Goal: Check status: Check status

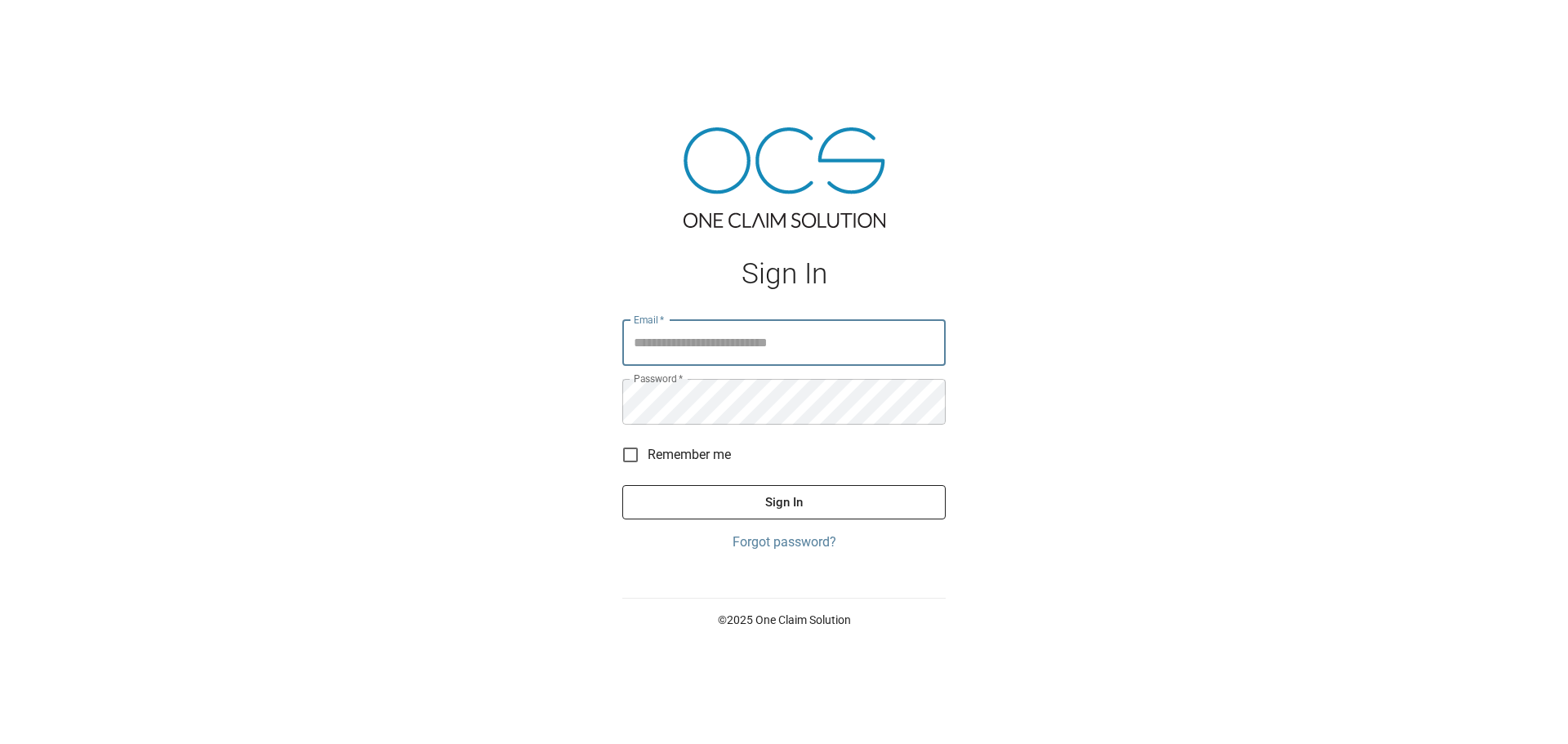
type input "**********"
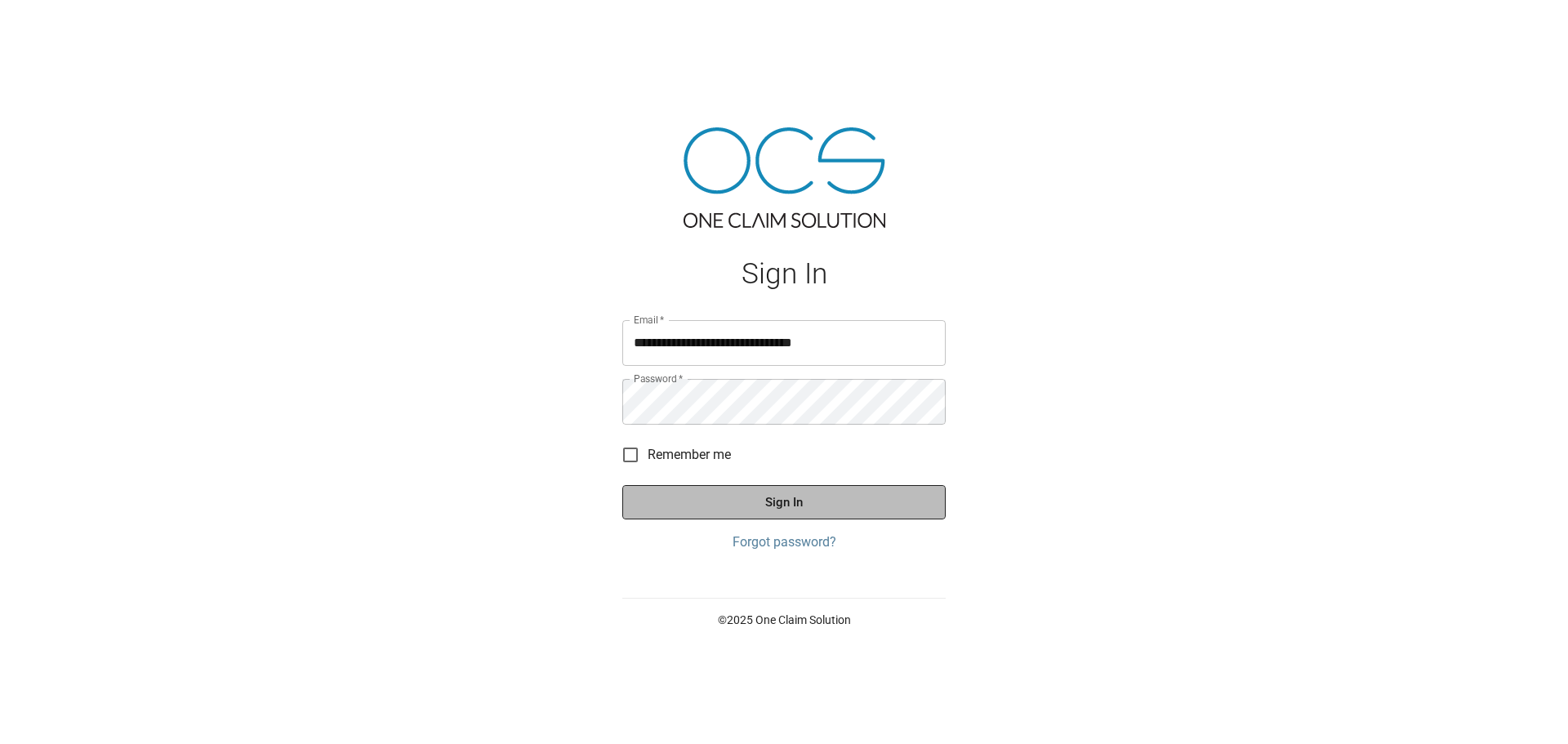
click at [761, 511] on button "Sign In" at bounding box center [784, 502] width 323 height 34
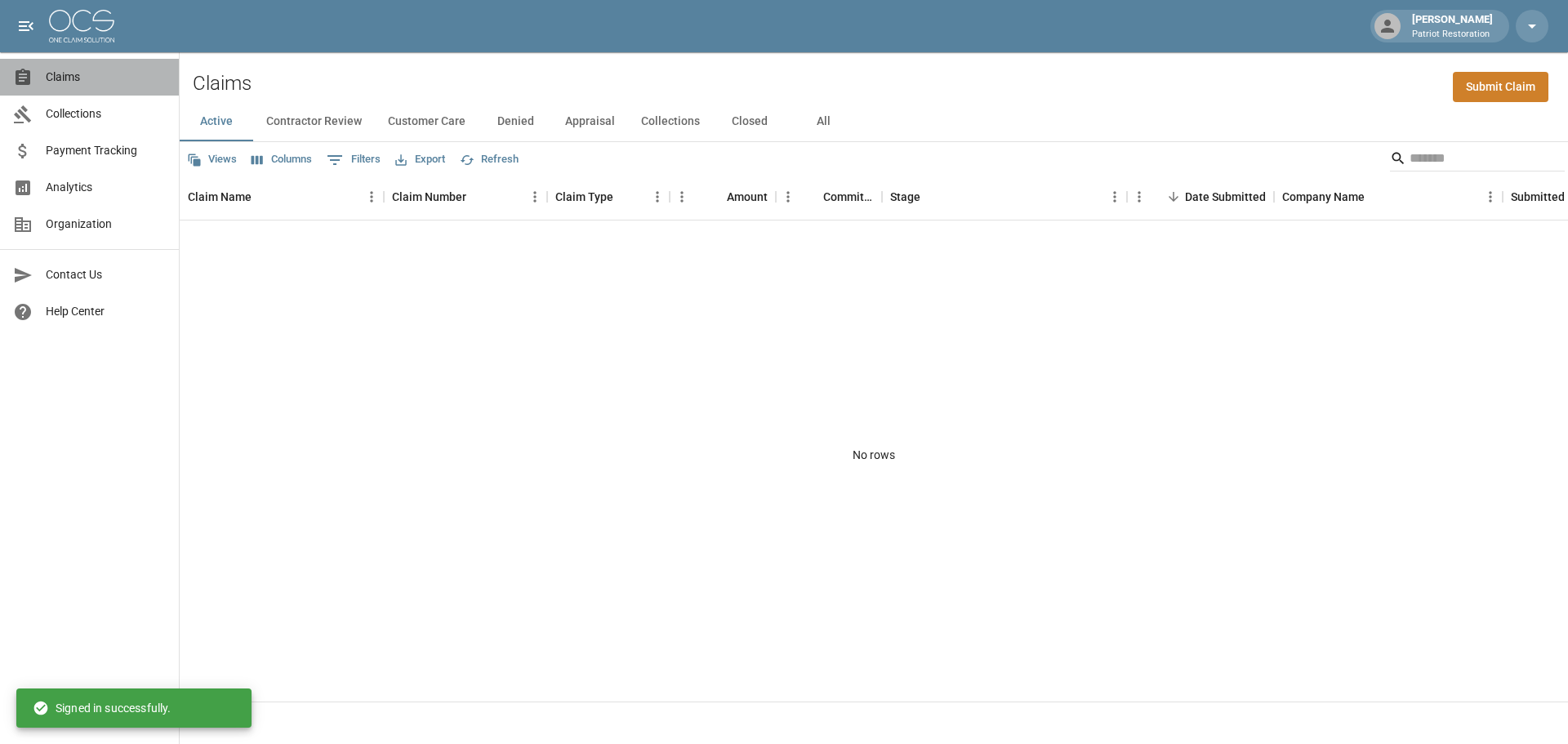
click at [81, 81] on span "Claims" at bounding box center [106, 77] width 120 height 18
click at [323, 120] on button "Contractor Review" at bounding box center [314, 121] width 121 height 39
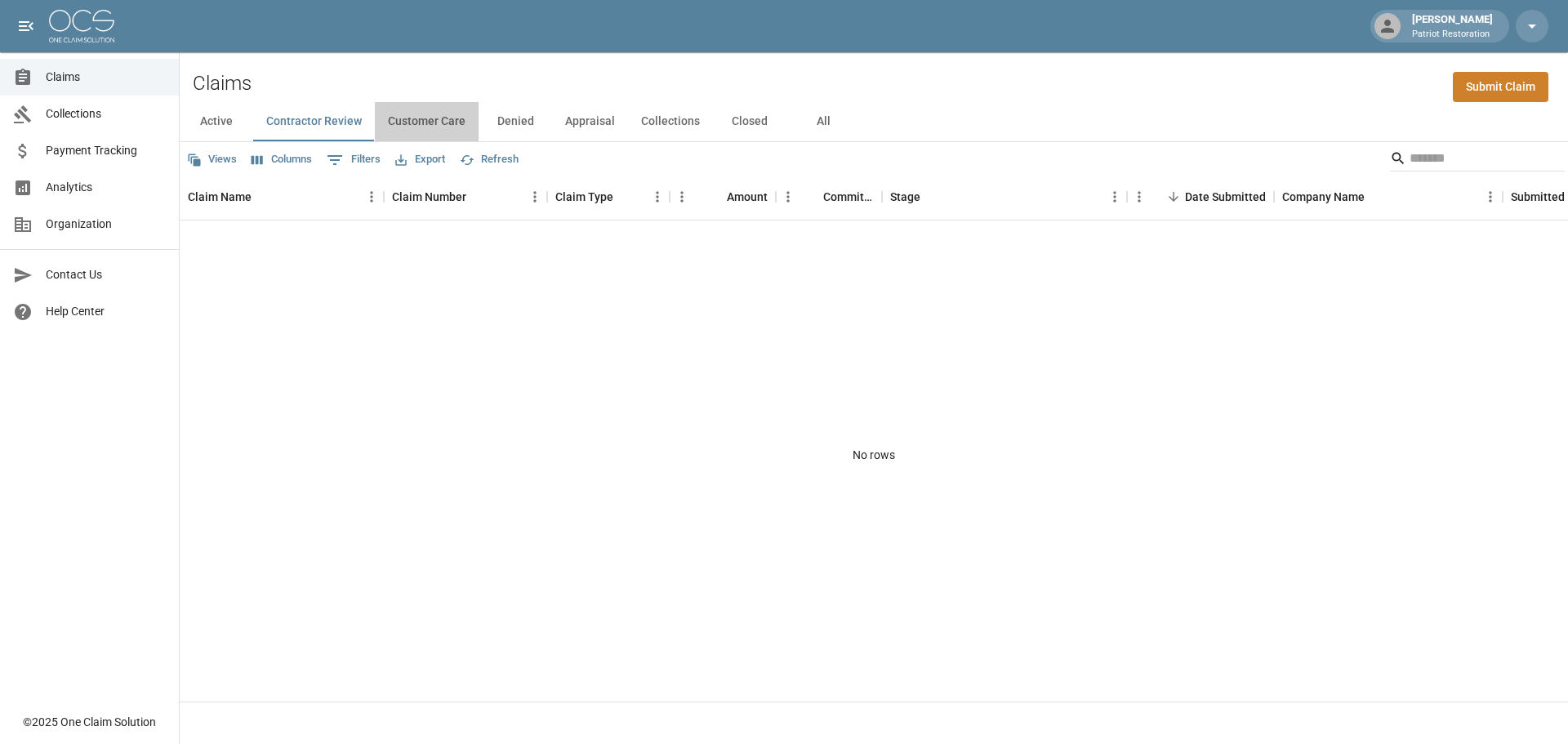
click at [421, 123] on button "Customer Care" at bounding box center [427, 121] width 104 height 39
click at [524, 119] on button "Denied" at bounding box center [515, 121] width 73 height 39
click at [598, 122] on button "Appraisal" at bounding box center [590, 121] width 76 height 39
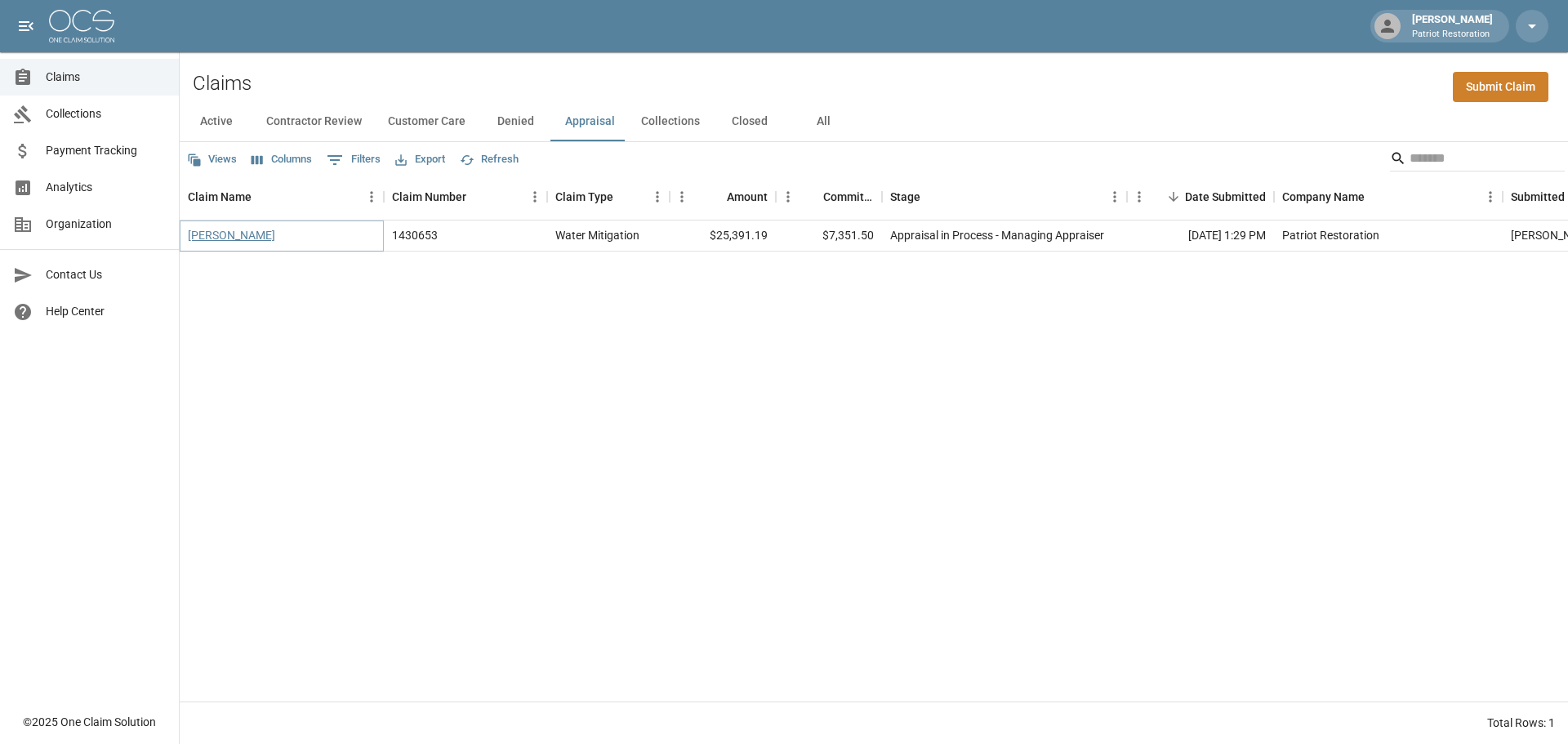
click at [239, 239] on link "[PERSON_NAME]" at bounding box center [231, 235] width 87 height 17
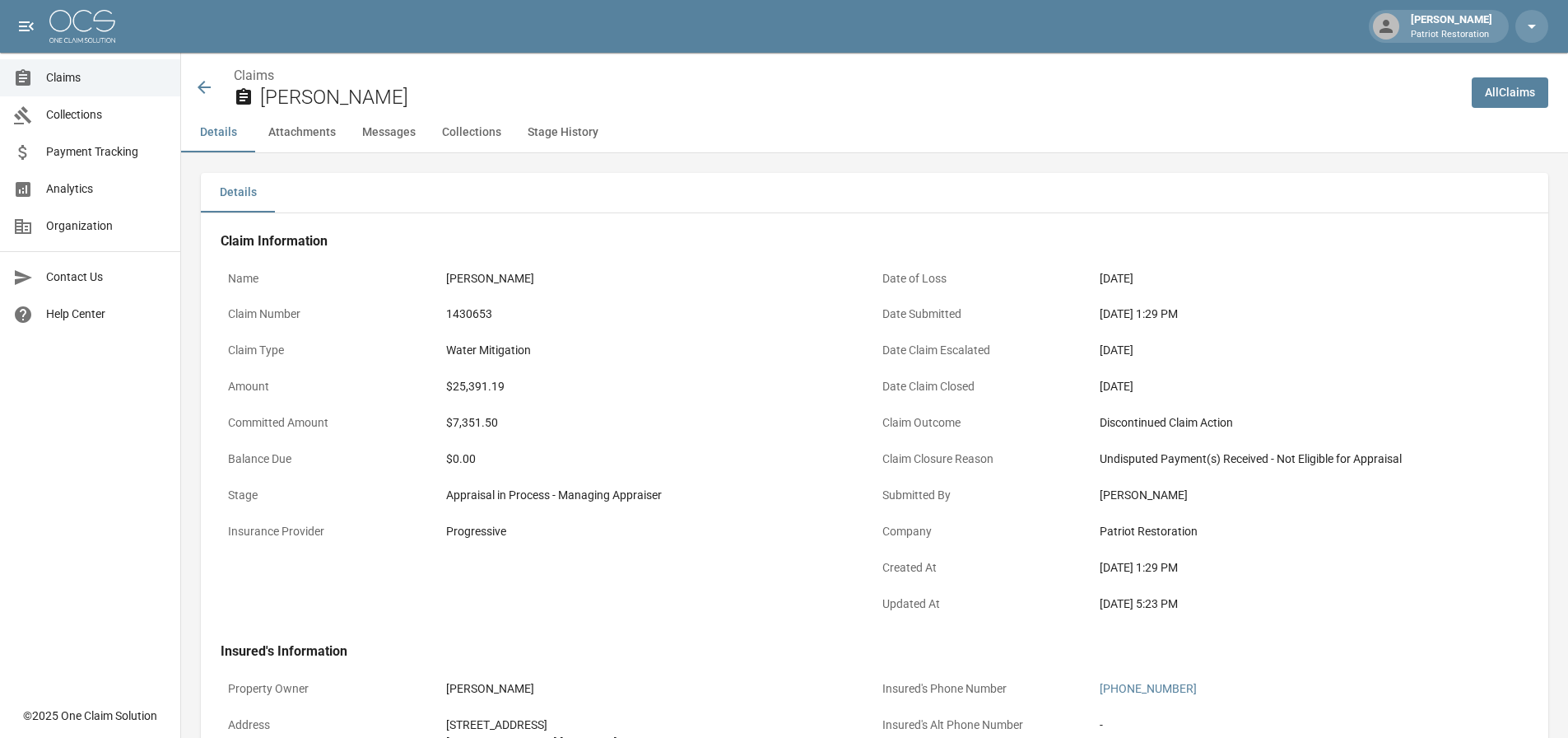
click at [196, 86] on icon at bounding box center [204, 87] width 20 height 20
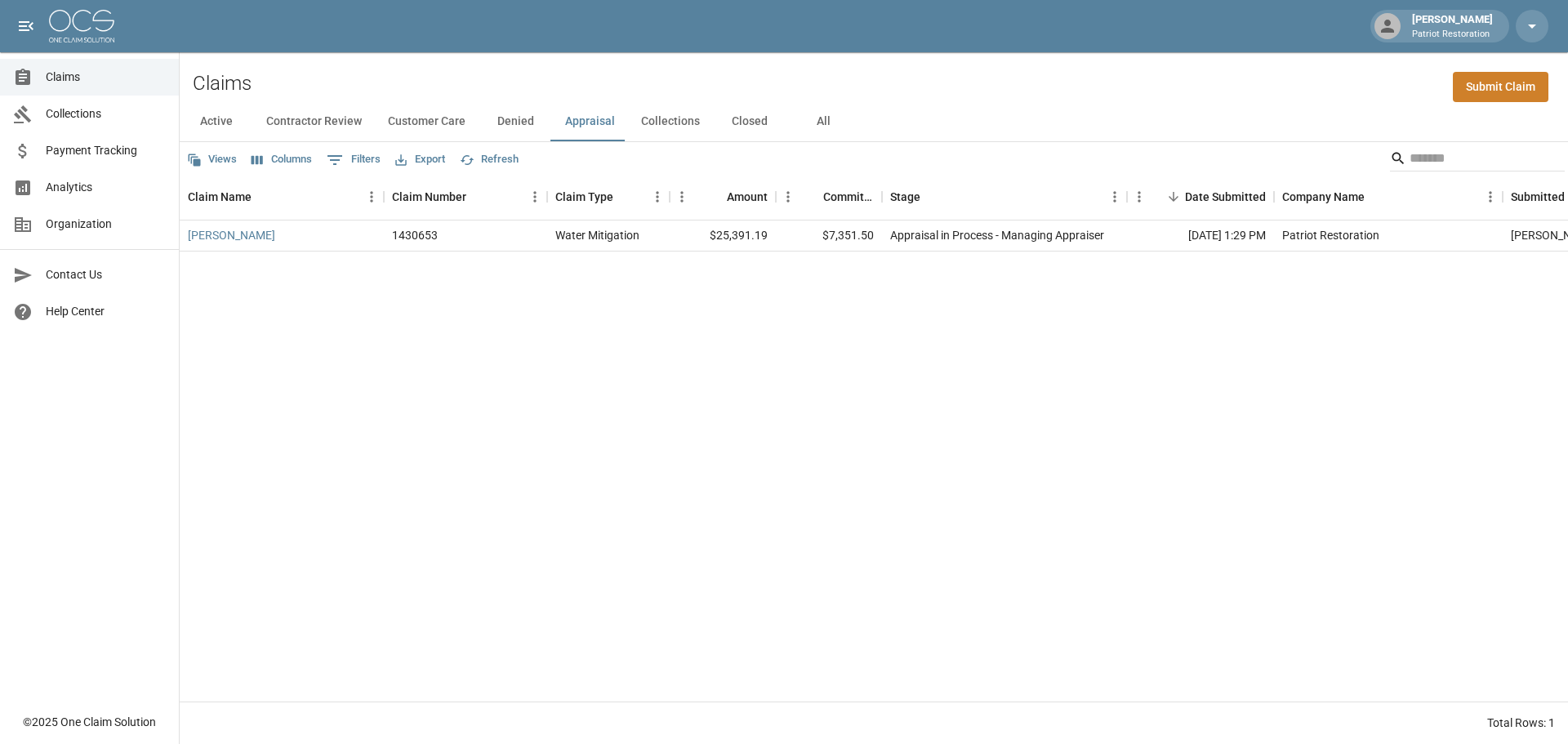
click at [658, 123] on button "Collections" at bounding box center [670, 121] width 85 height 39
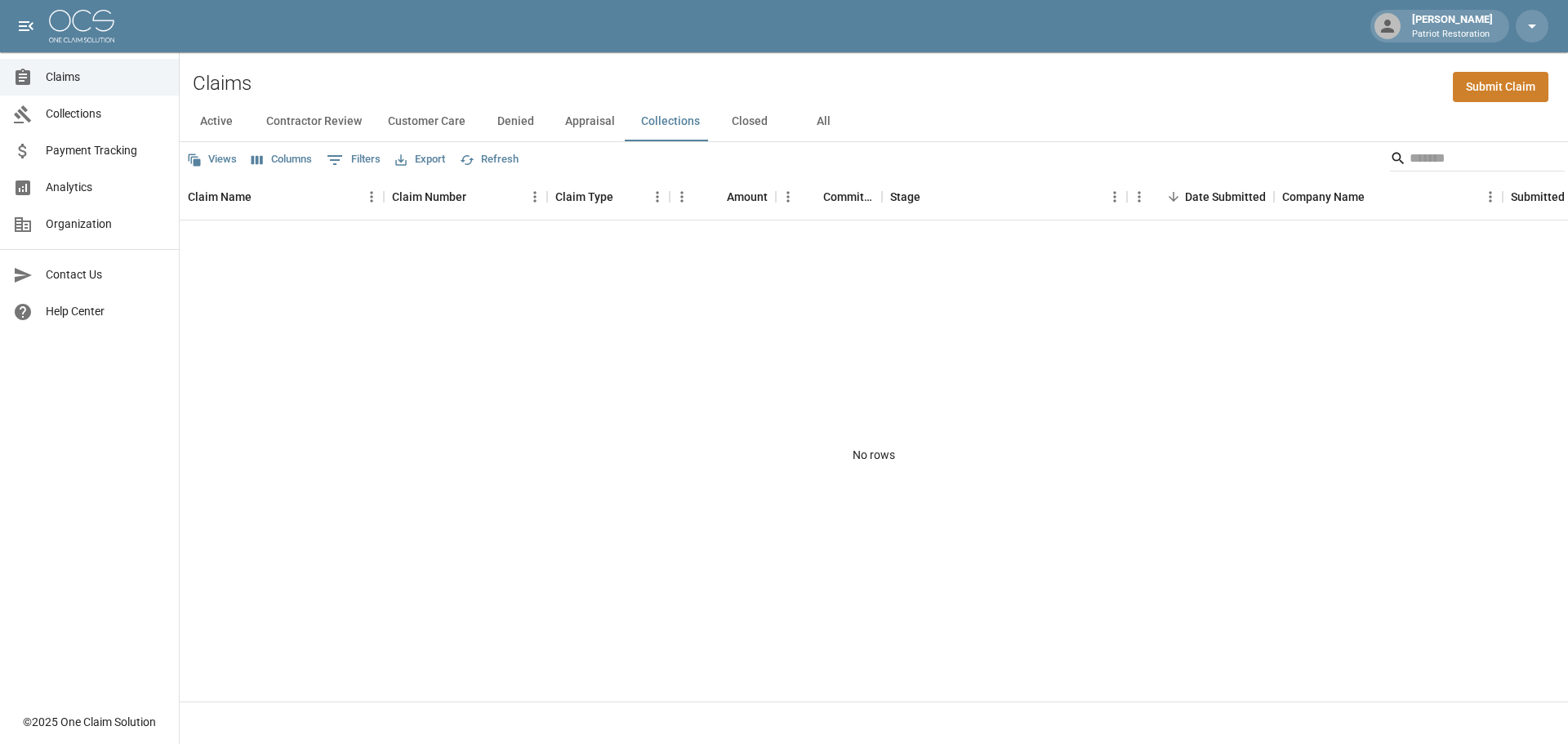
click at [737, 122] on button "Closed" at bounding box center [749, 121] width 73 height 39
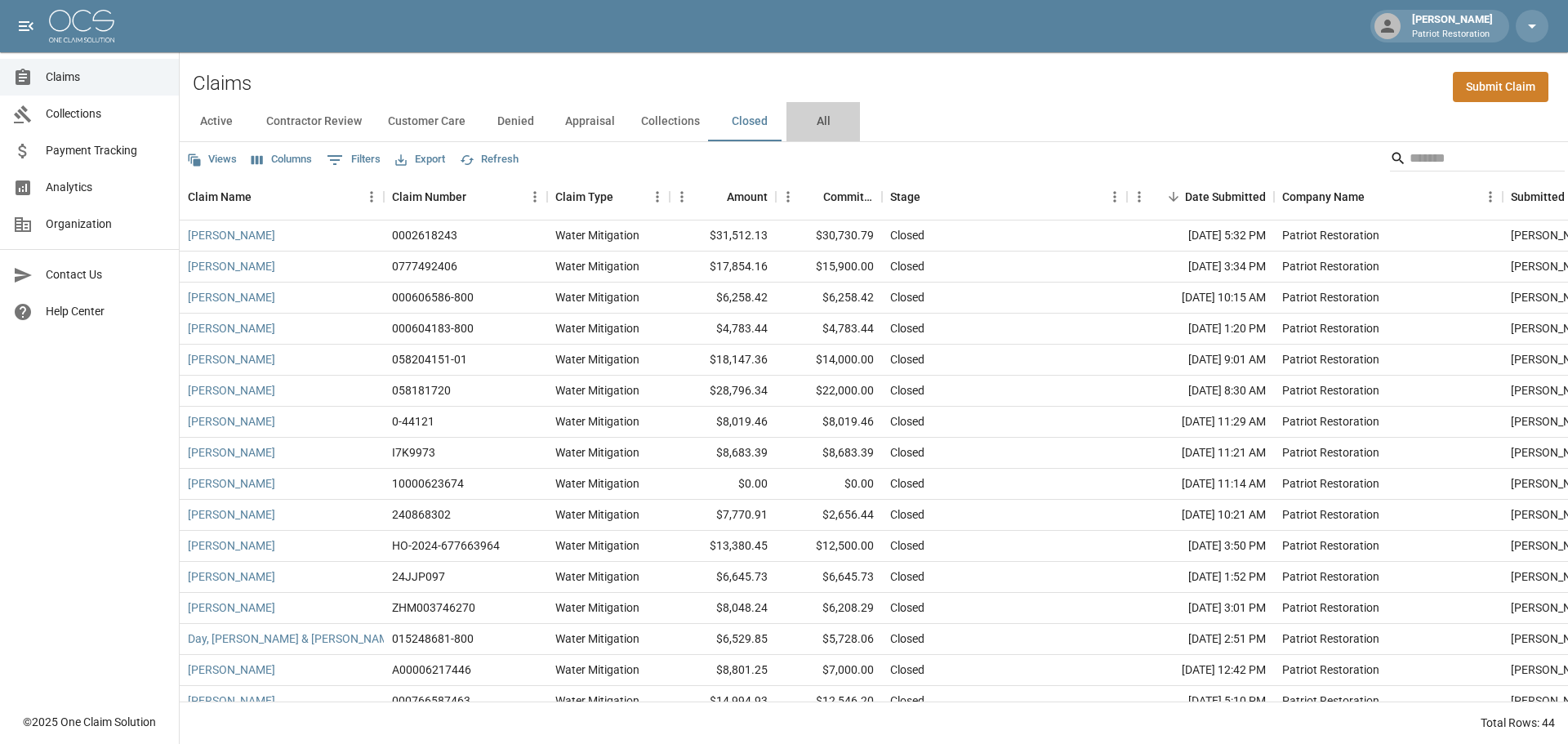
click at [816, 120] on button "All" at bounding box center [822, 121] width 73 height 39
click at [747, 122] on button "Closed" at bounding box center [749, 121] width 73 height 39
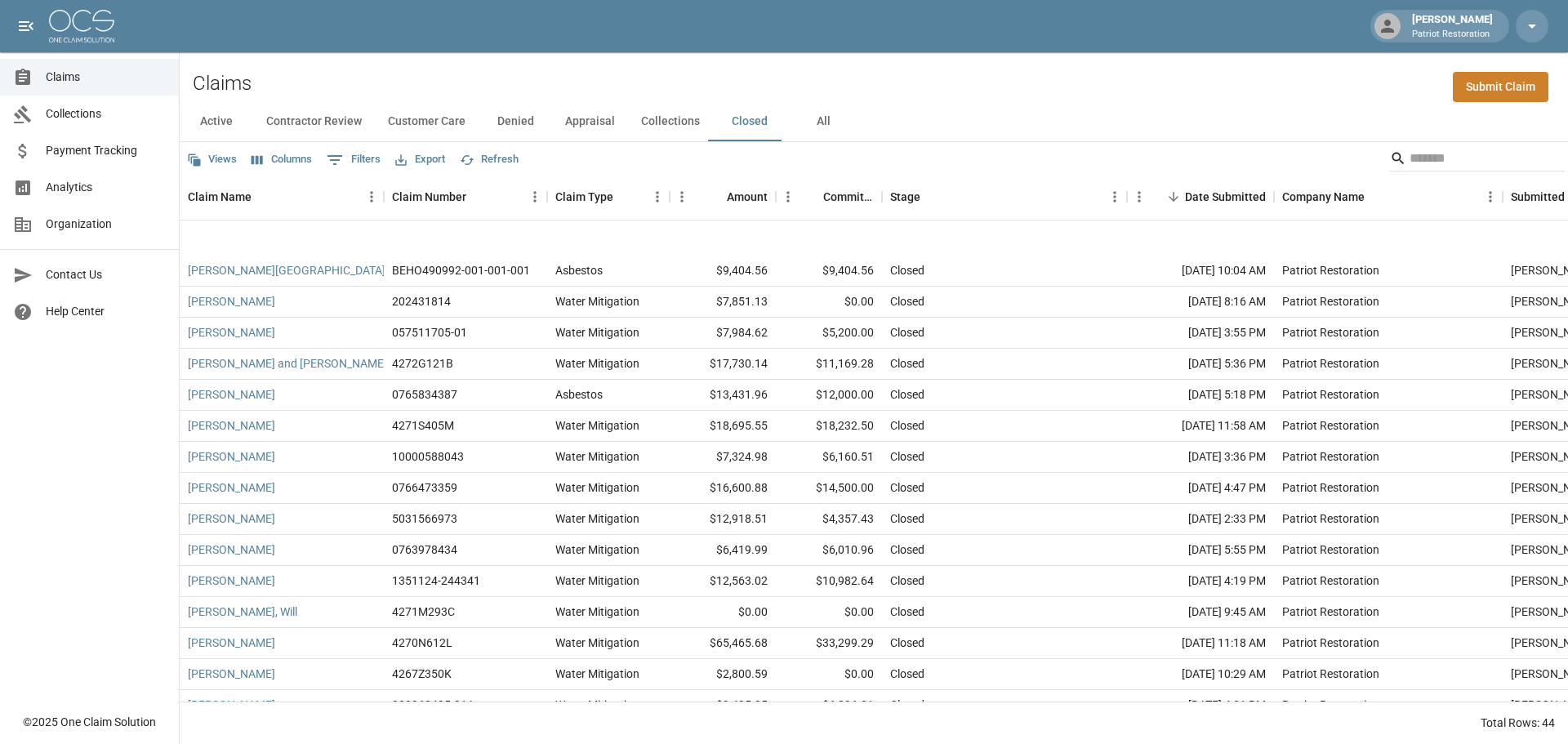
scroll to position [897, 0]
